Goal: Transaction & Acquisition: Download file/media

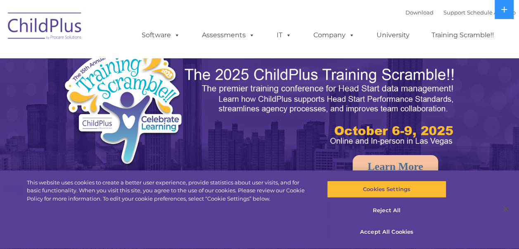
select select "MEDIUM"
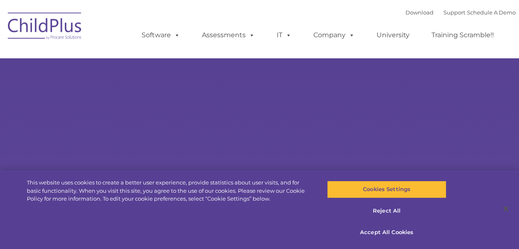
select select "MEDIUM"
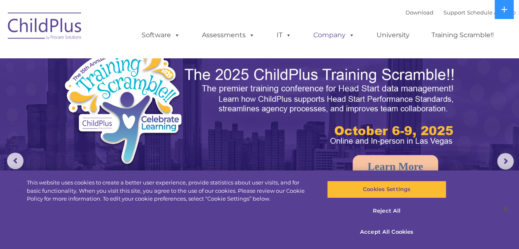
drag, startPoint x: 473, startPoint y: 0, endPoint x: 309, endPoint y: 34, distance: 167.1
click at [309, 34] on link "Company" at bounding box center [334, 35] width 58 height 17
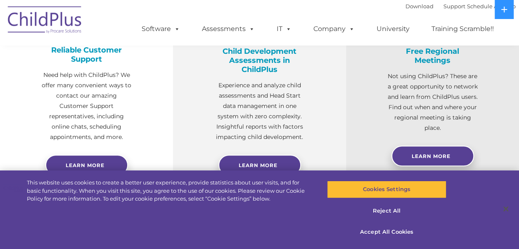
scroll to position [365, 0]
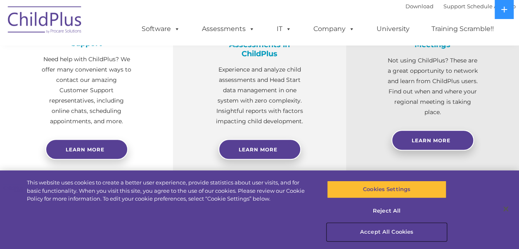
click at [385, 232] on button "Accept All Cookies" at bounding box center [386, 231] width 119 height 17
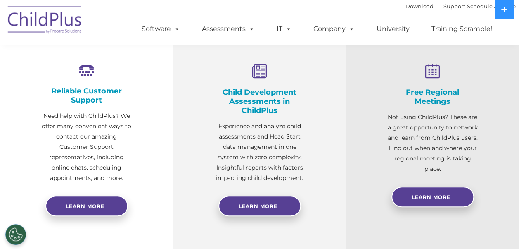
scroll to position [0, 0]
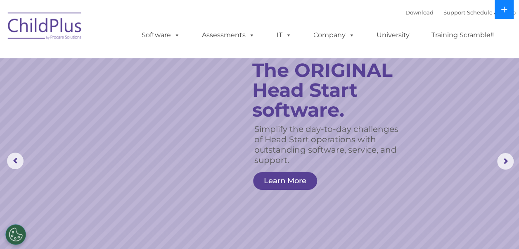
click at [506, 12] on icon at bounding box center [504, 9] width 7 height 7
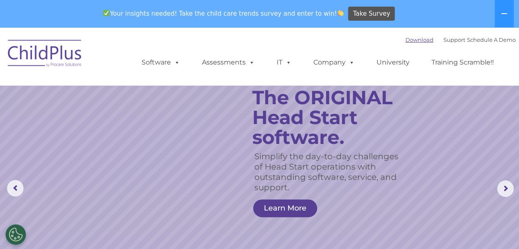
click at [406, 42] on link "Download" at bounding box center [420, 39] width 28 height 7
